Goal: Check status: Check status

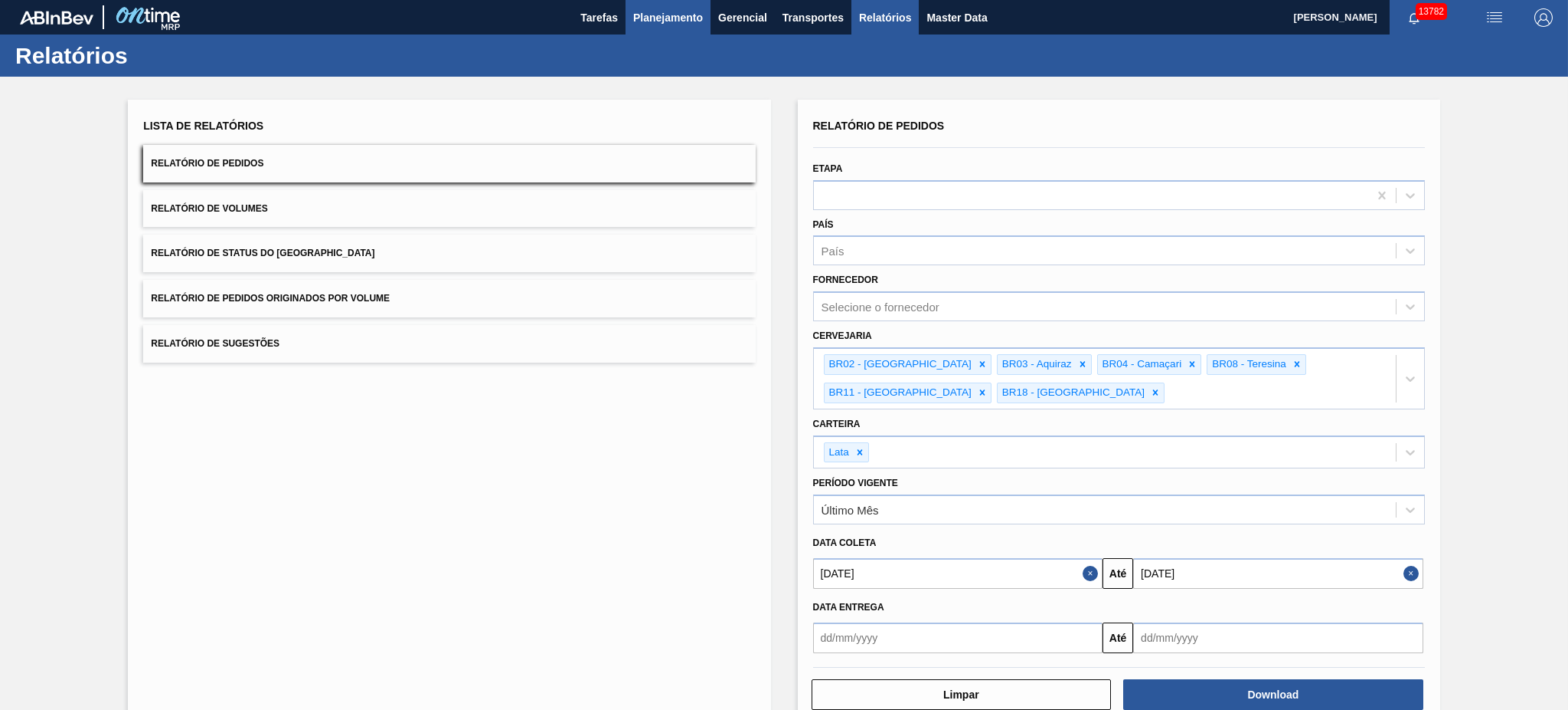
click at [629, 29] on button "Planejamento" at bounding box center [669, 17] width 85 height 35
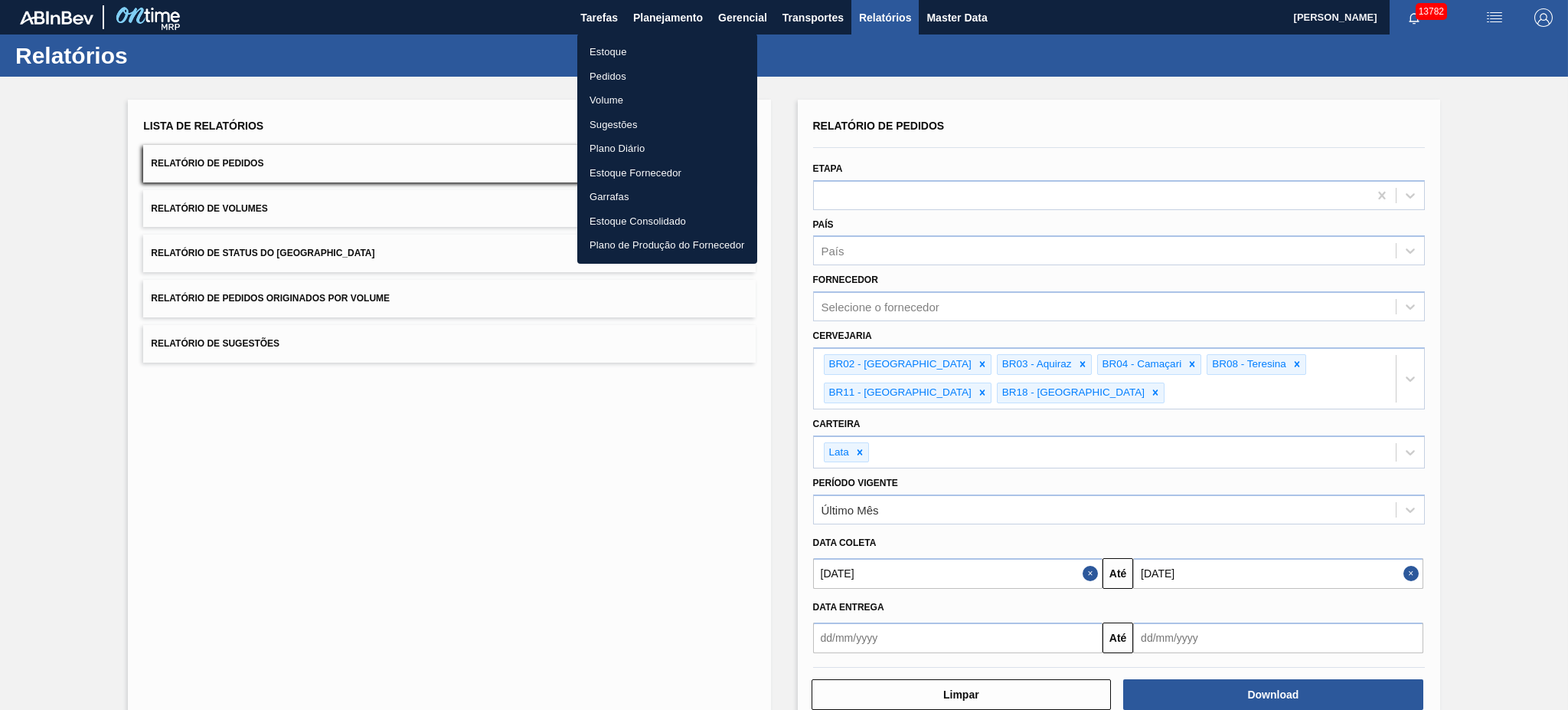
click at [610, 74] on li "Pedidos" at bounding box center [667, 77] width 180 height 24
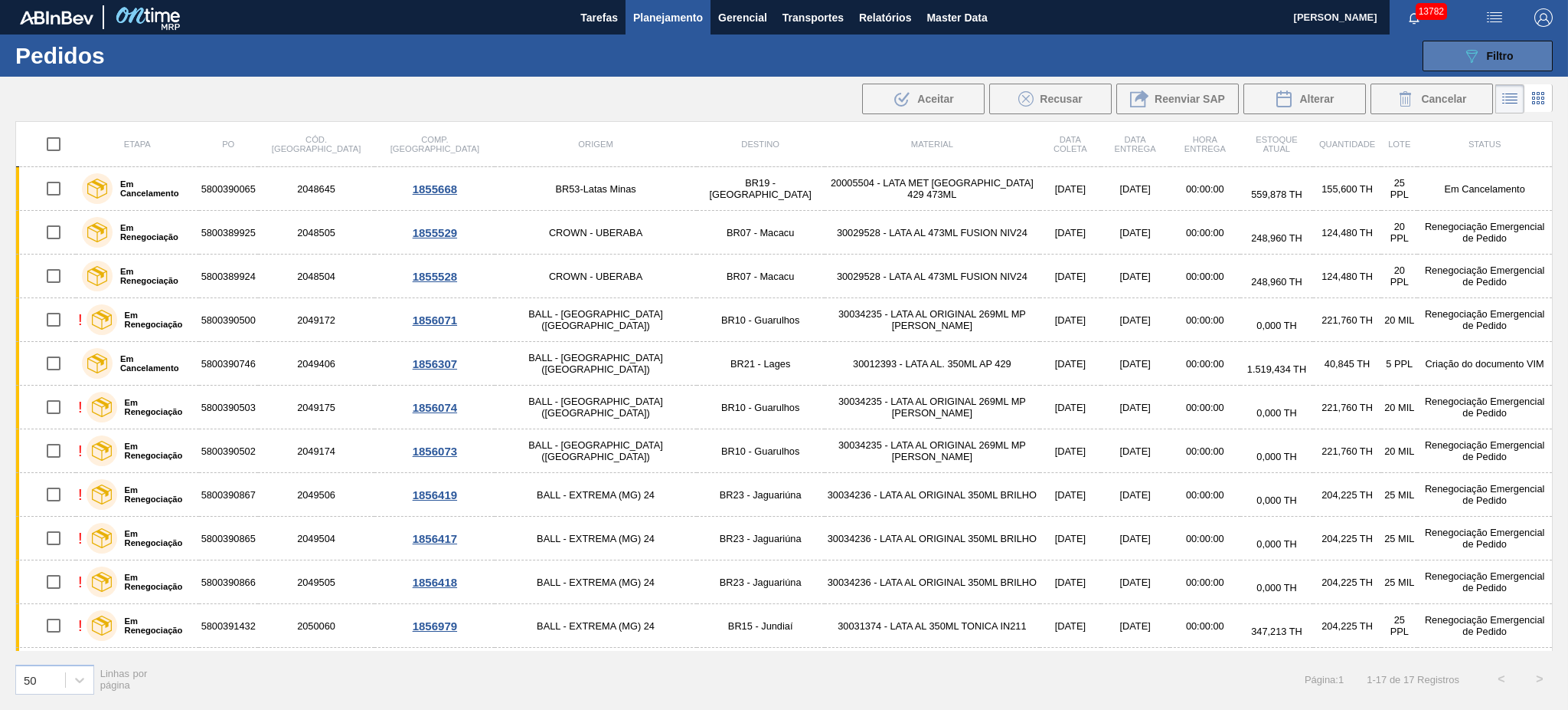
click at [1463, 47] on icon "089F7B8B-B2A5-4AFE-B5C0-19BA573D28AC" at bounding box center [1471, 56] width 18 height 18
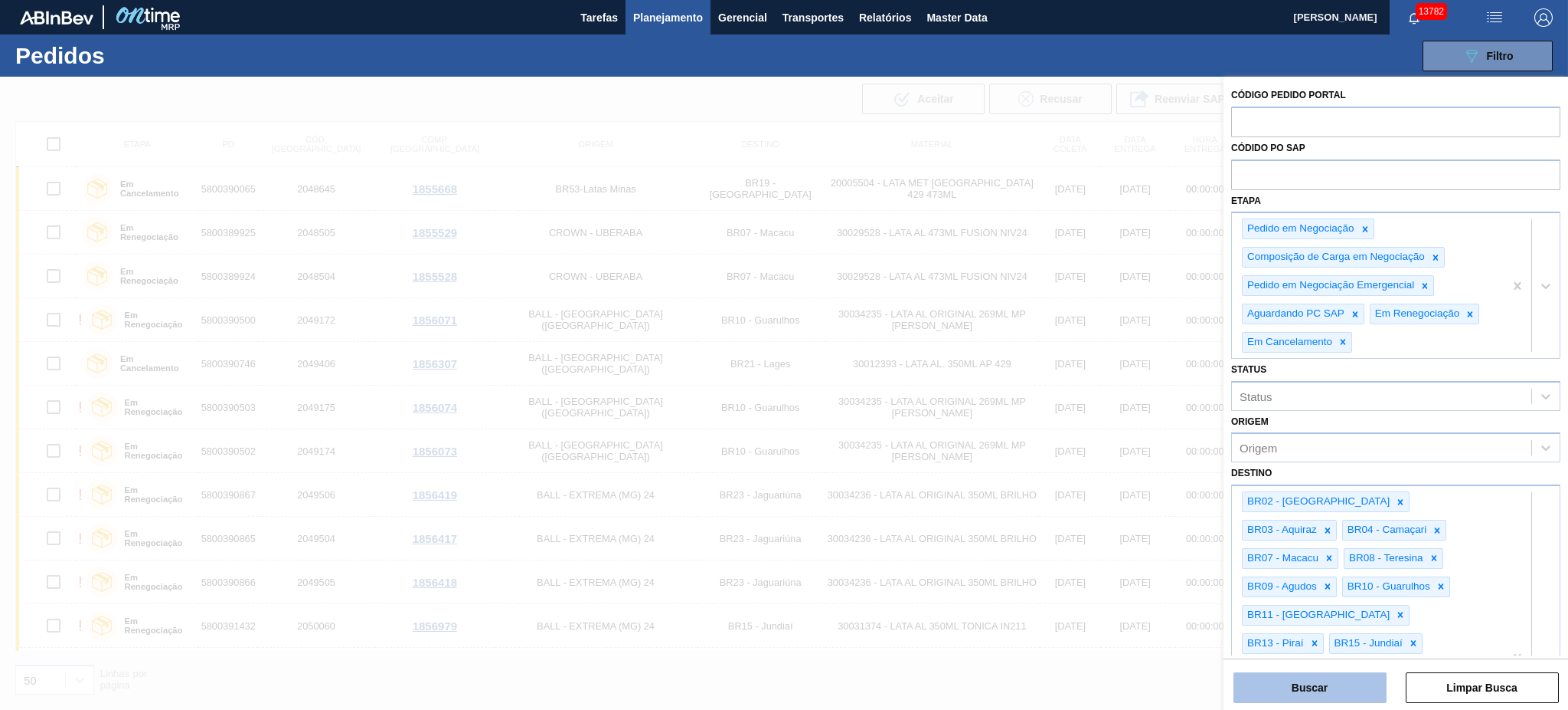
click at [1340, 684] on button "Buscar" at bounding box center [1310, 686] width 153 height 30
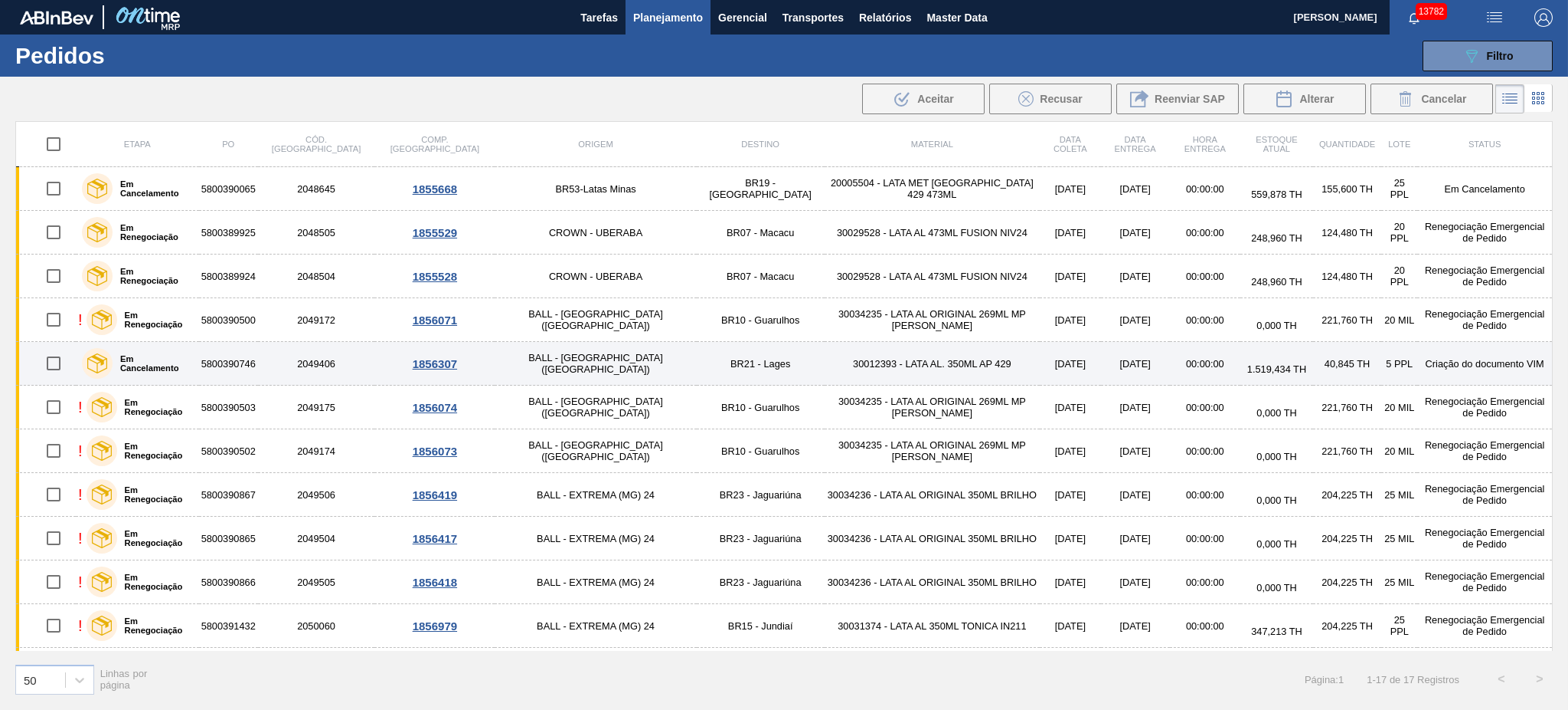
scroll to position [259, 0]
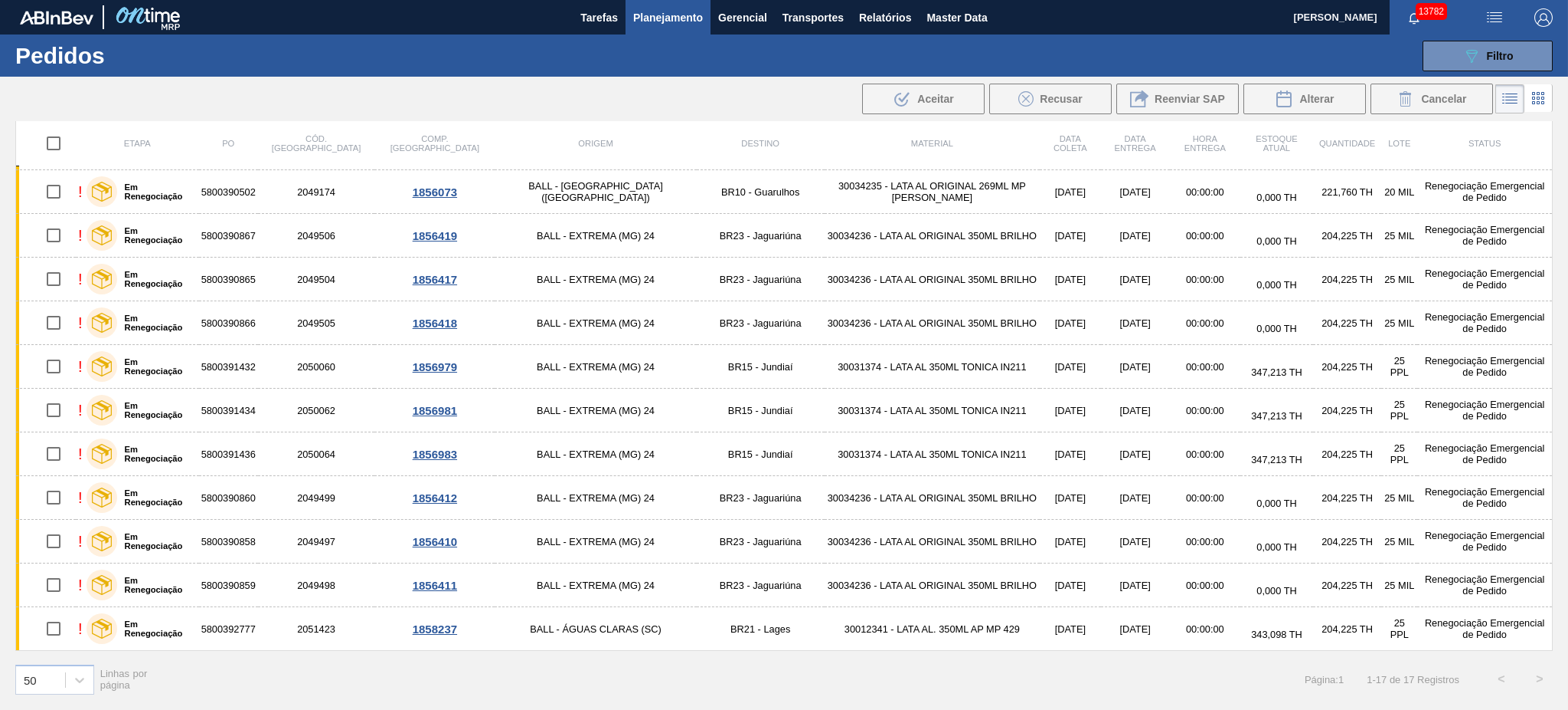
click at [652, 5] on button "Planejamento" at bounding box center [669, 17] width 85 height 35
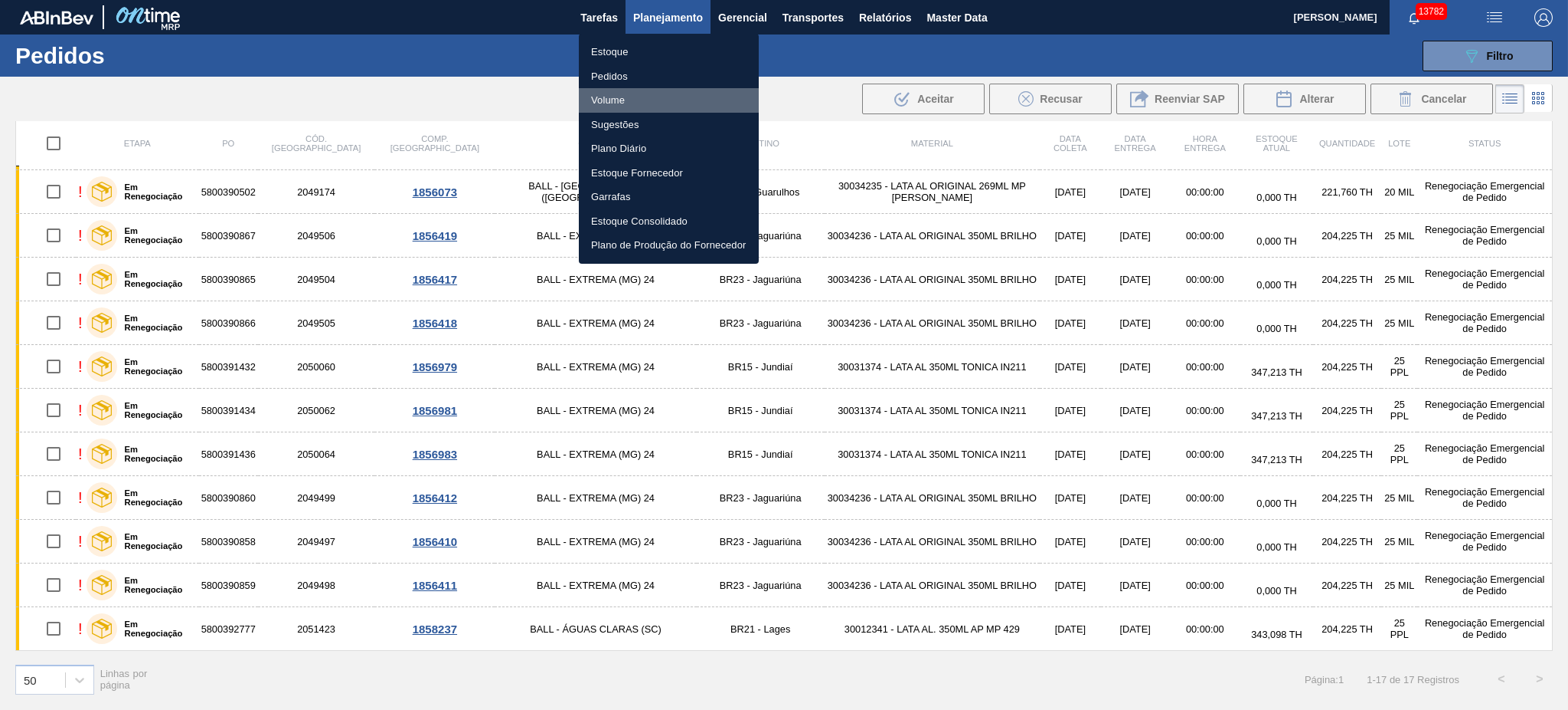
click at [620, 95] on li "Volume" at bounding box center [669, 100] width 180 height 24
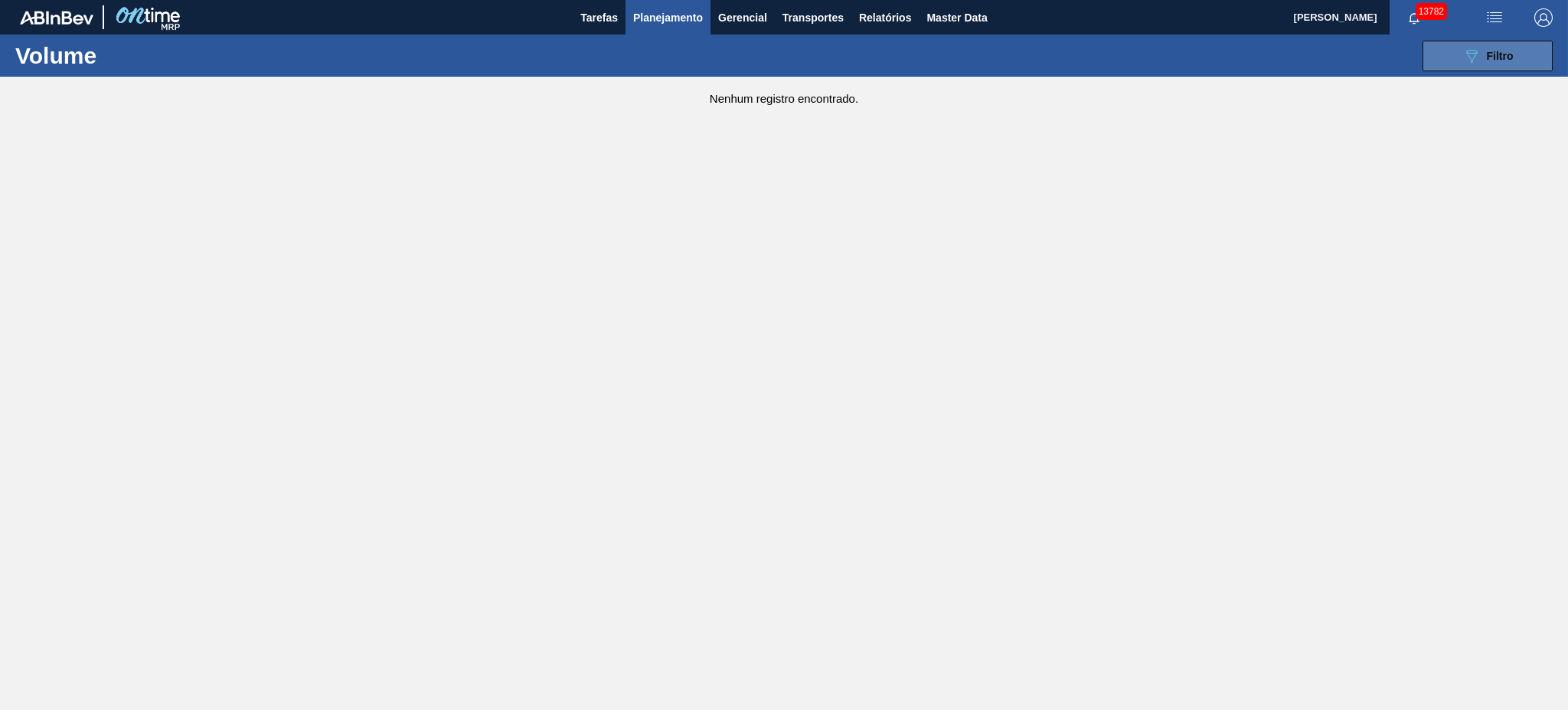
click at [1491, 47] on div "089F7B8B-B2A5-4AFE-B5C0-19BA573D28AC Filtro" at bounding box center [1488, 56] width 51 height 18
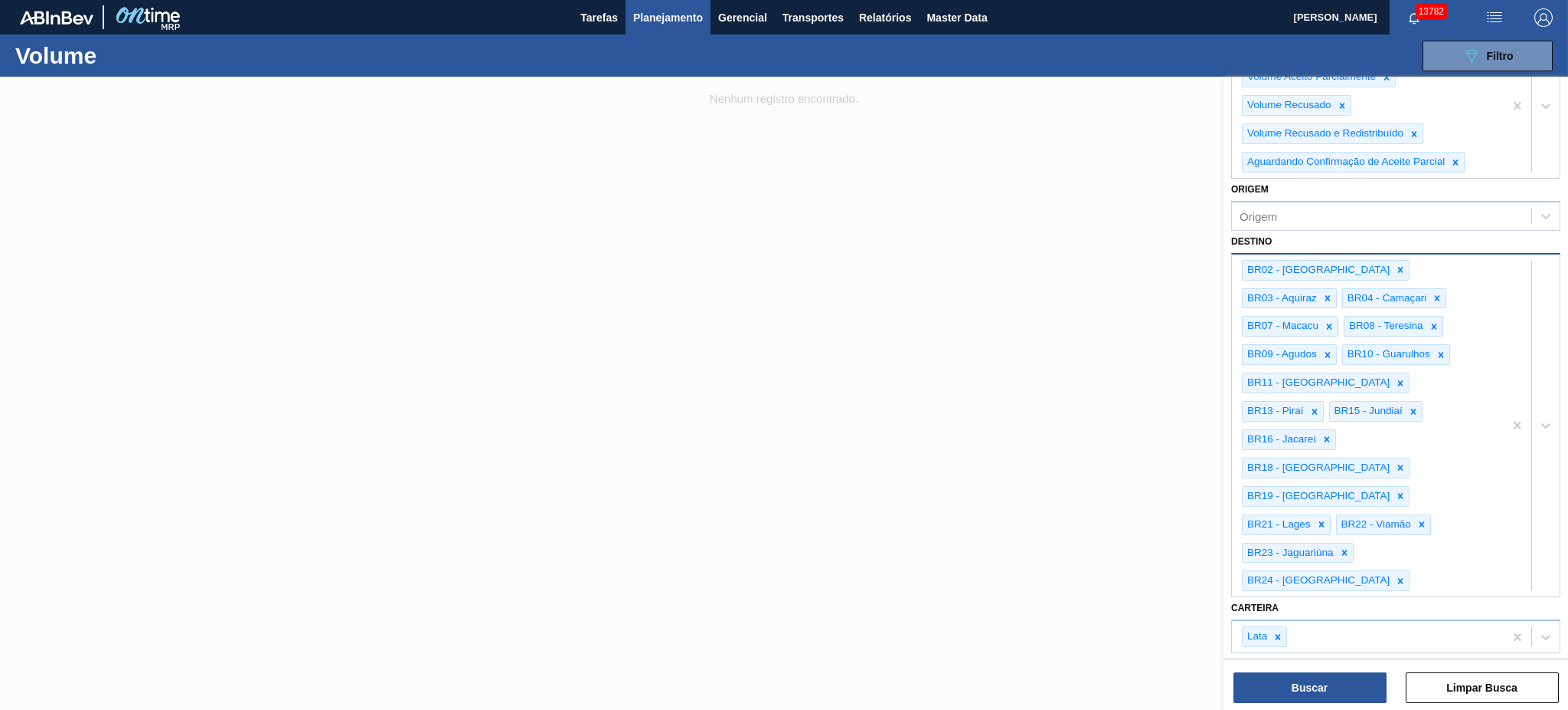
scroll to position [236, 0]
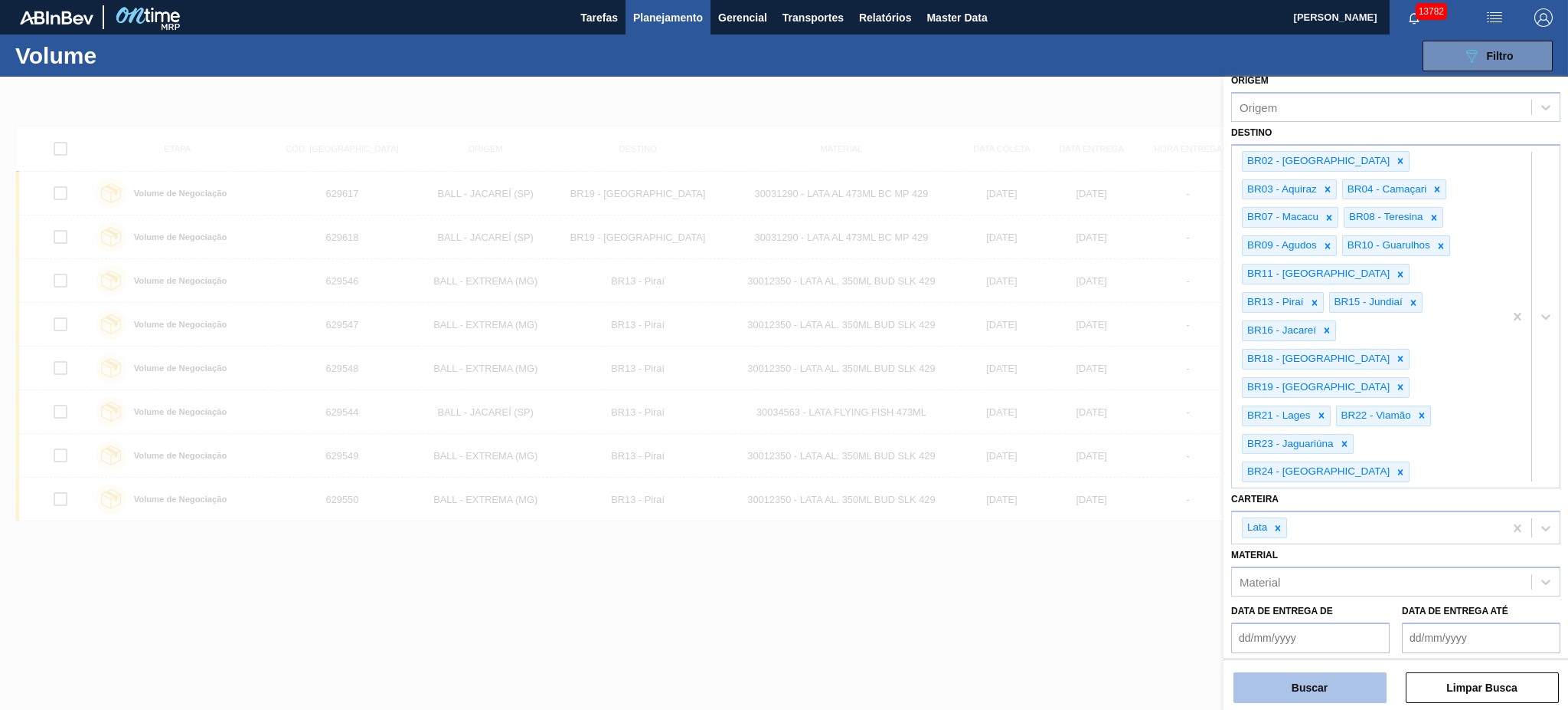
click at [1309, 698] on button "Buscar" at bounding box center [1310, 686] width 153 height 30
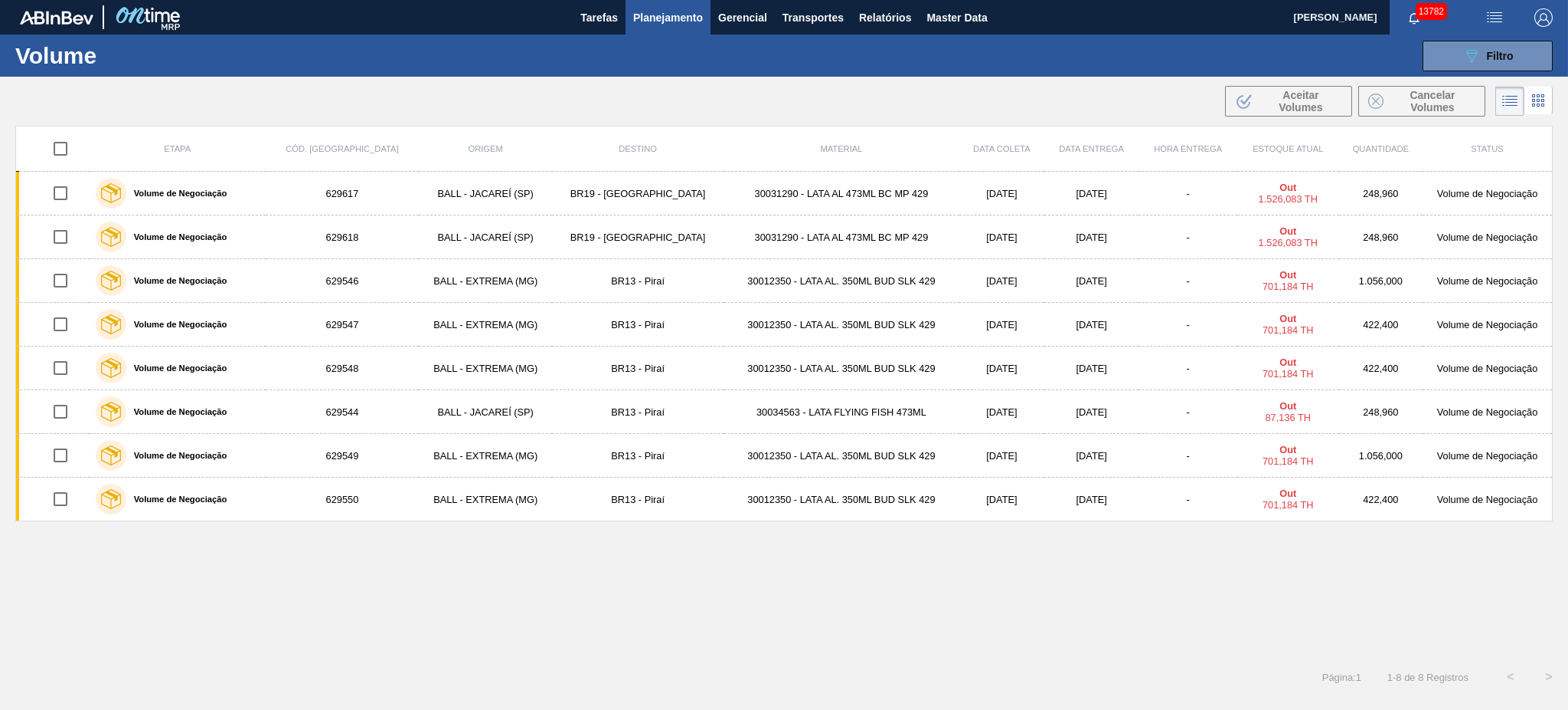
drag, startPoint x: 1053, startPoint y: 614, endPoint x: 1027, endPoint y: 666, distance: 58.1
click at [1048, 618] on div "Etapa Cód. Pedido Origem Destino Material Data coleta Data Entrega Hora Entrega…" at bounding box center [784, 388] width 1538 height 525
